Goal: Transaction & Acquisition: Book appointment/travel/reservation

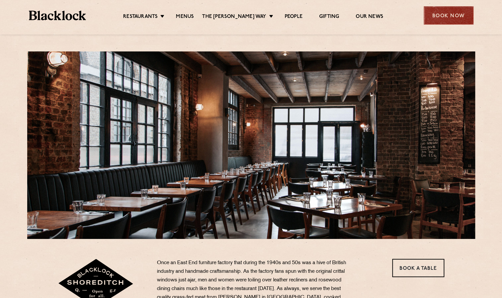
click at [445, 16] on div "Book Now" at bounding box center [449, 15] width 50 height 18
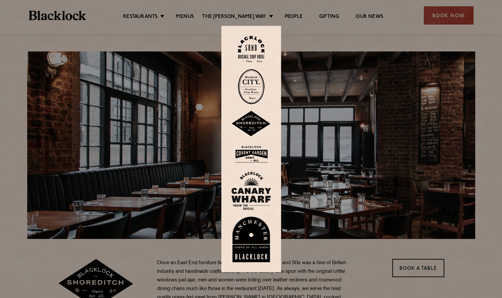
click at [254, 122] on img at bounding box center [251, 124] width 40 height 26
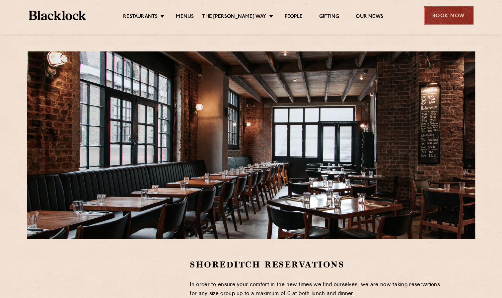
click at [452, 13] on div "Book Now" at bounding box center [449, 15] width 50 height 18
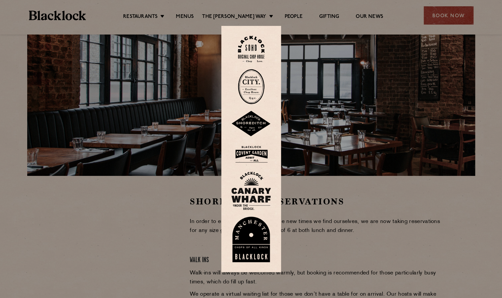
scroll to position [73, 0]
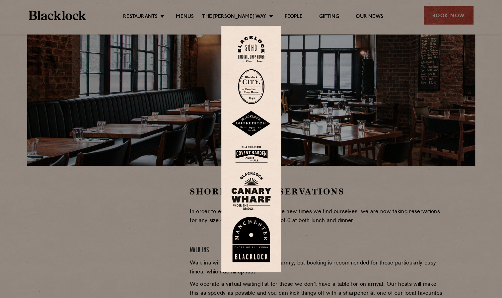
click at [146, 227] on div at bounding box center [251, 149] width 502 height 298
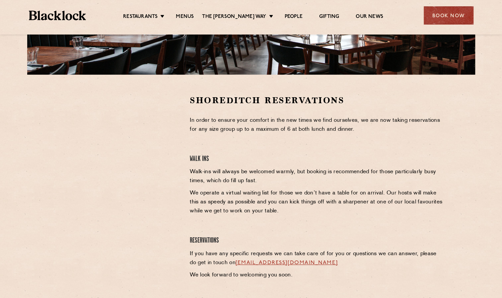
scroll to position [163, 0]
